Goal: Check status: Check status

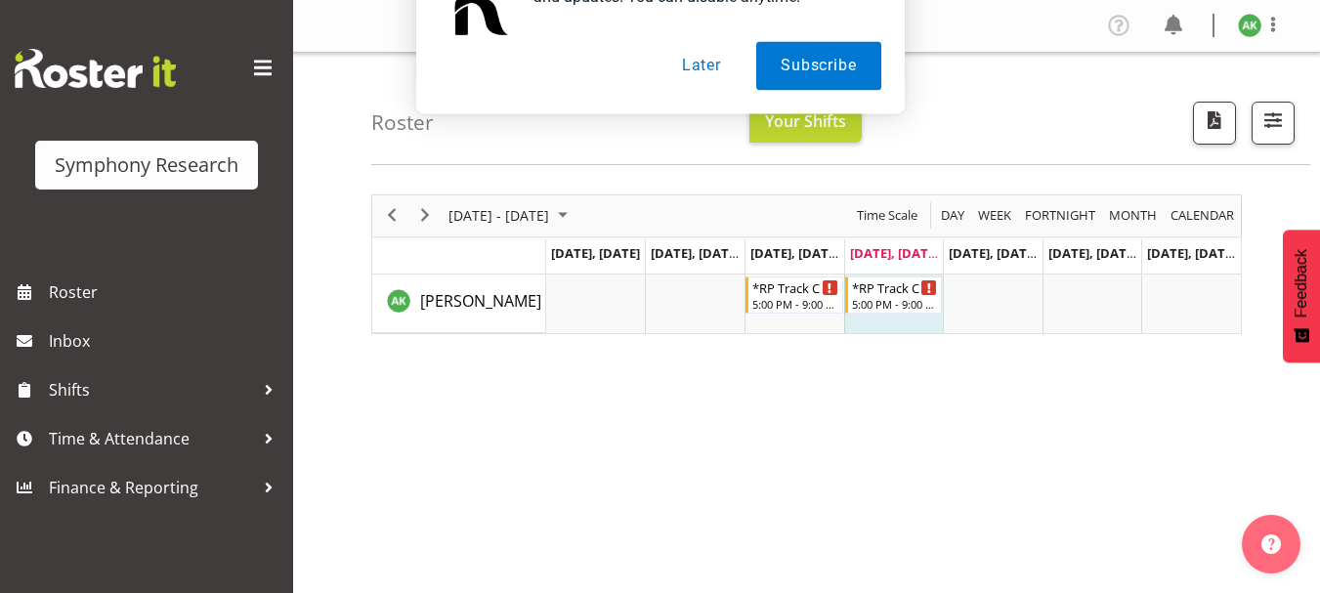
click at [688, 123] on button "Later" at bounding box center [702, 126] width 88 height 49
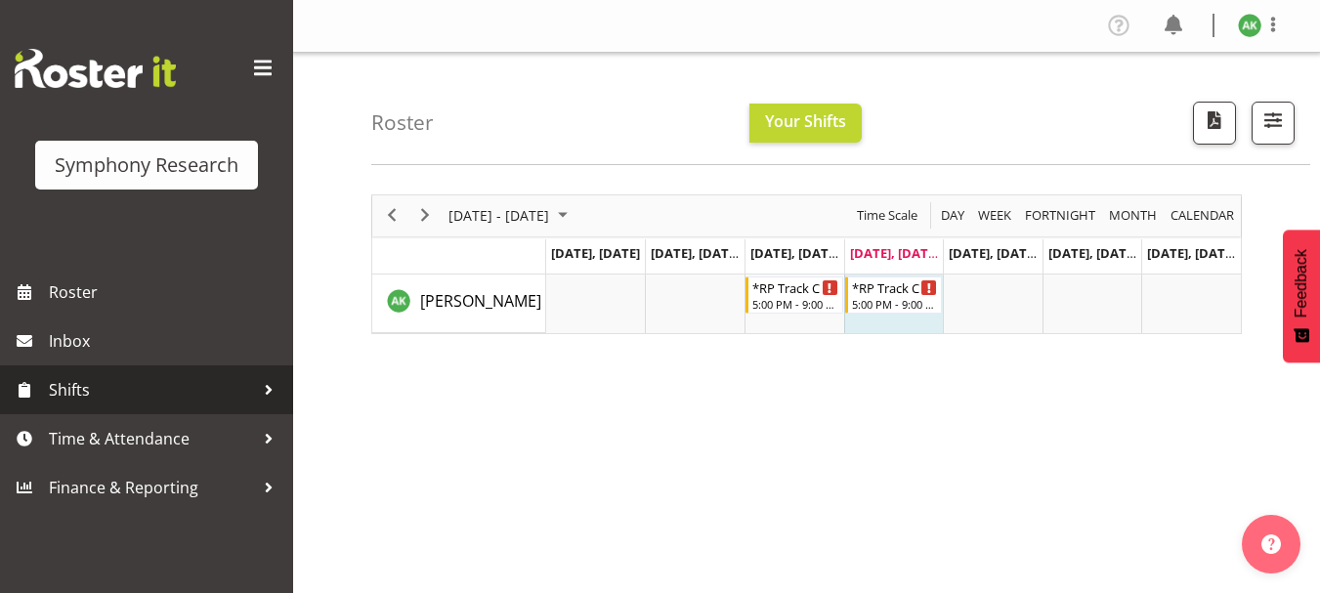
click at [66, 389] on span "Shifts" at bounding box center [151, 389] width 205 height 29
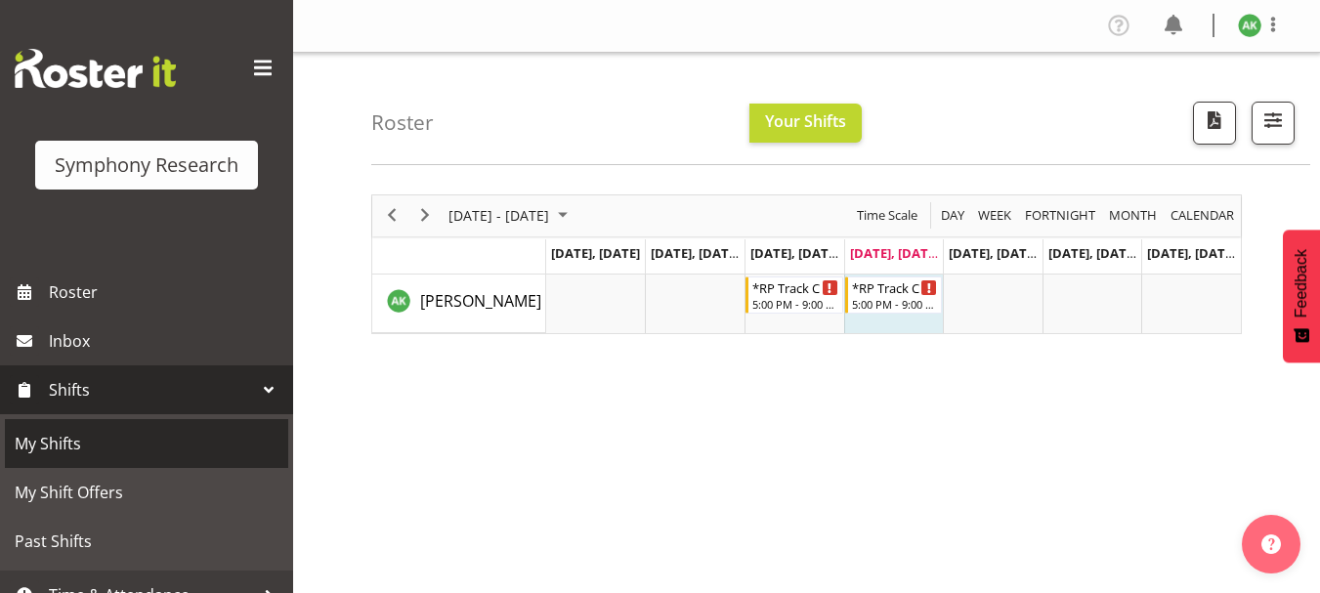
click at [62, 436] on span "My Shifts" at bounding box center [147, 443] width 264 height 29
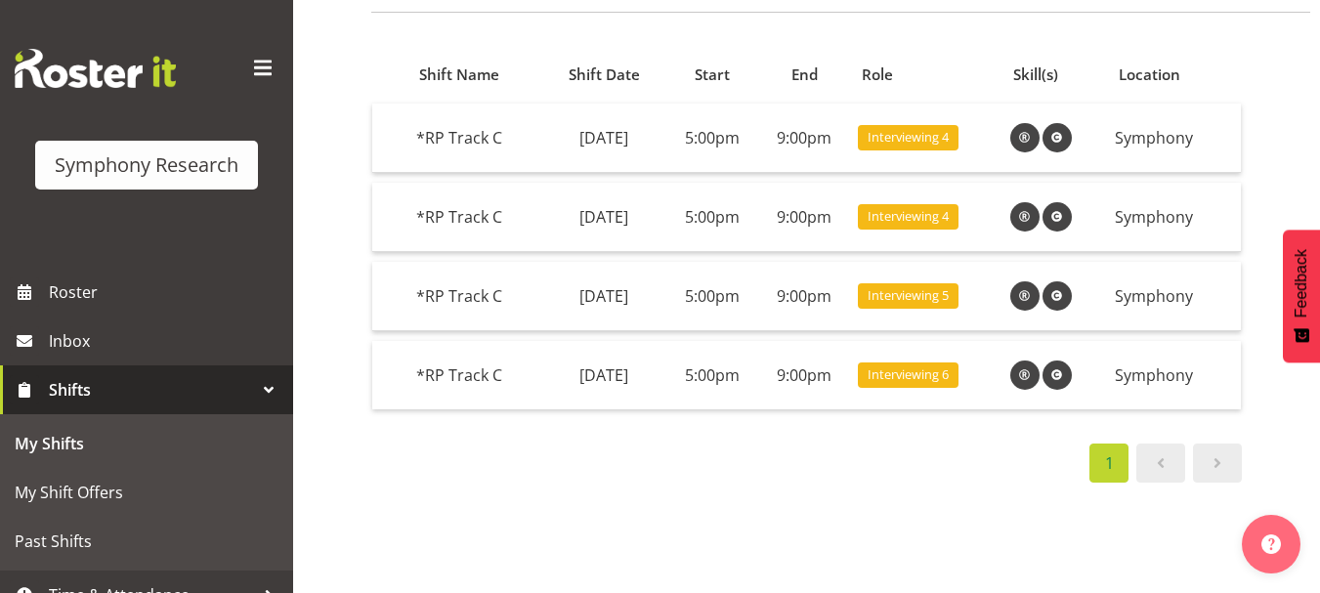
scroll to position [154, 0]
